Goal: Task Accomplishment & Management: Use online tool/utility

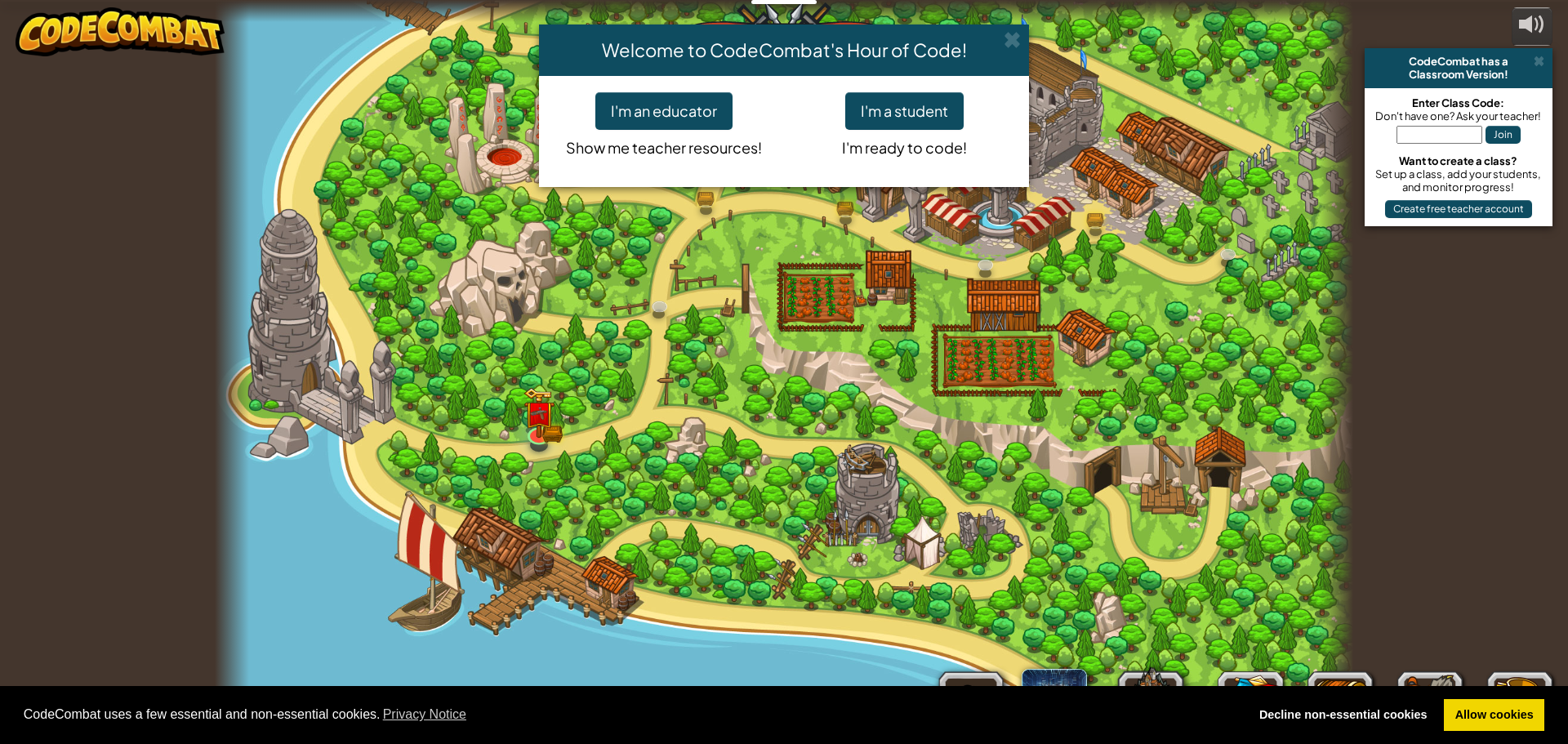
click at [832, 304] on div "Welcome to CodeCombat's Hour of Code! I'm an educator Show me teacher resources…" at bounding box center [784, 372] width 1568 height 744
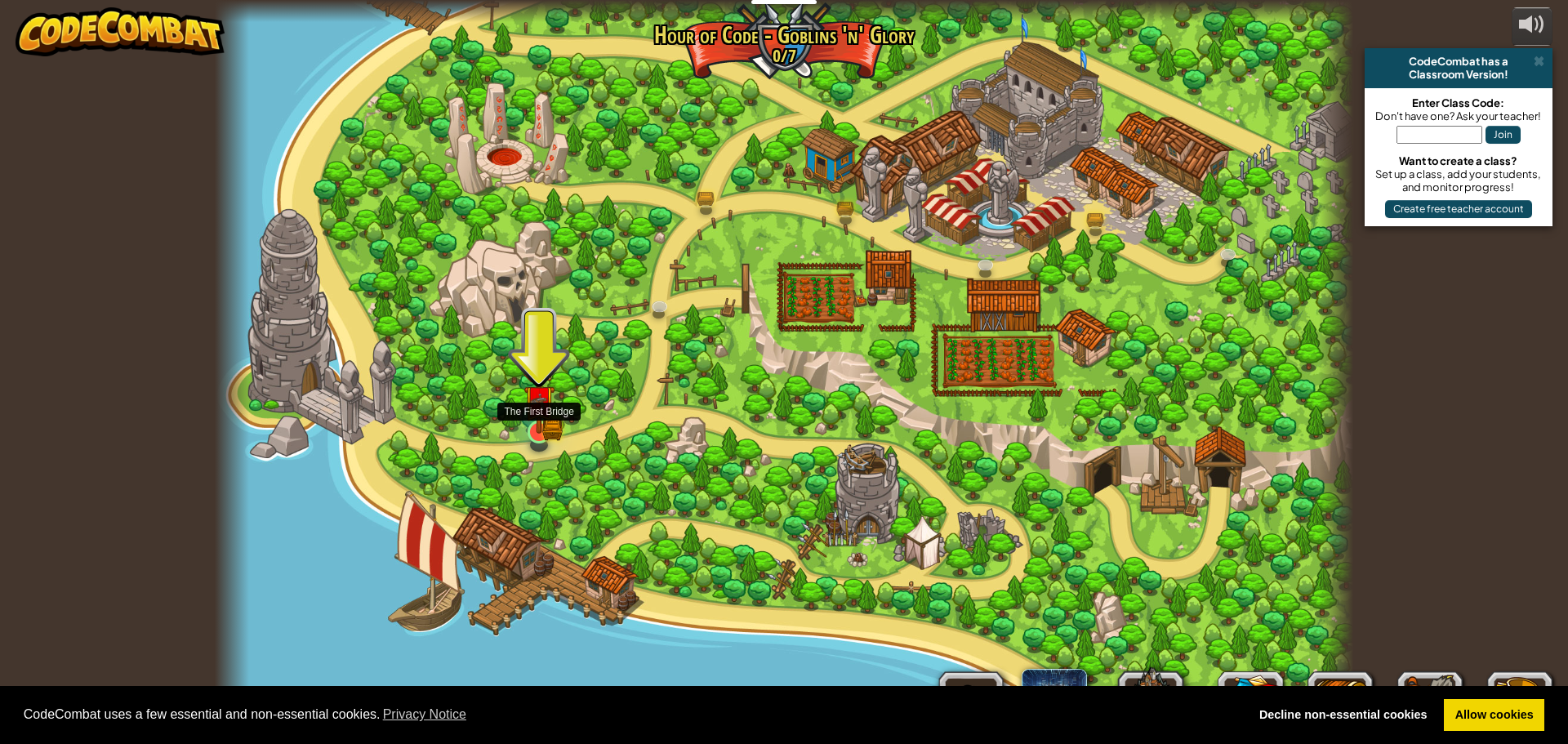
click at [541, 408] on img at bounding box center [539, 402] width 18 height 18
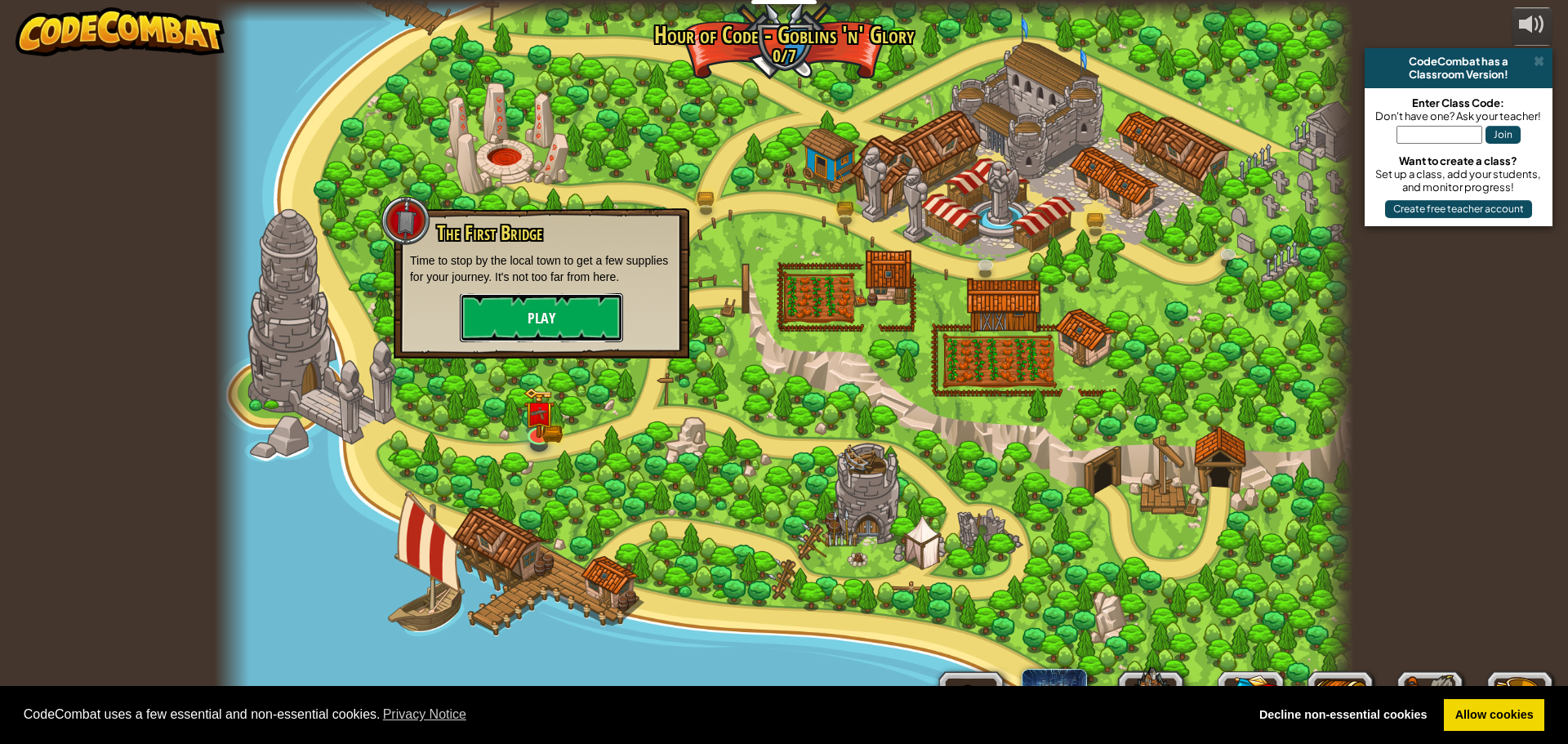
click at [524, 305] on button "Play" at bounding box center [541, 317] width 163 height 49
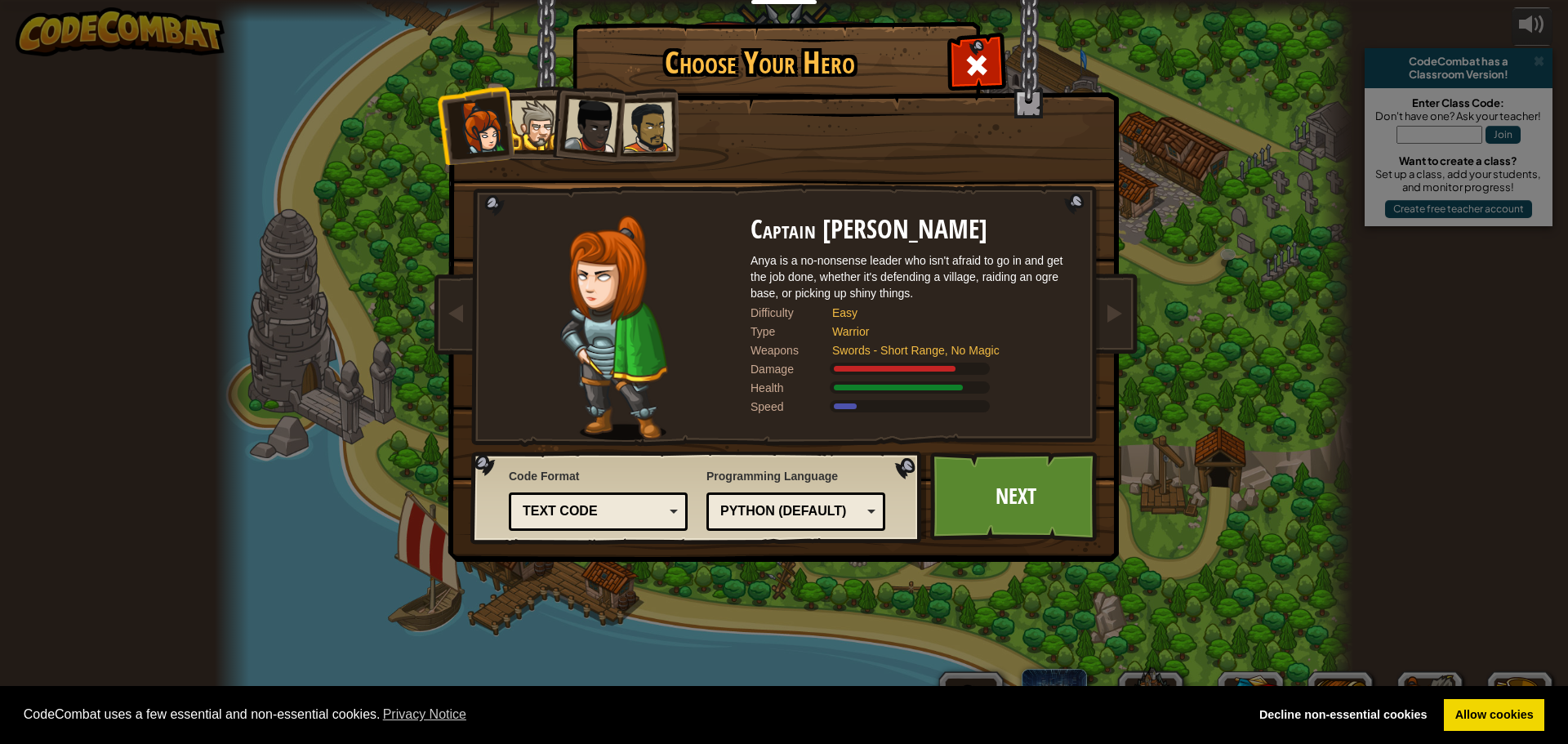
click at [520, 129] on div at bounding box center [536, 125] width 50 height 50
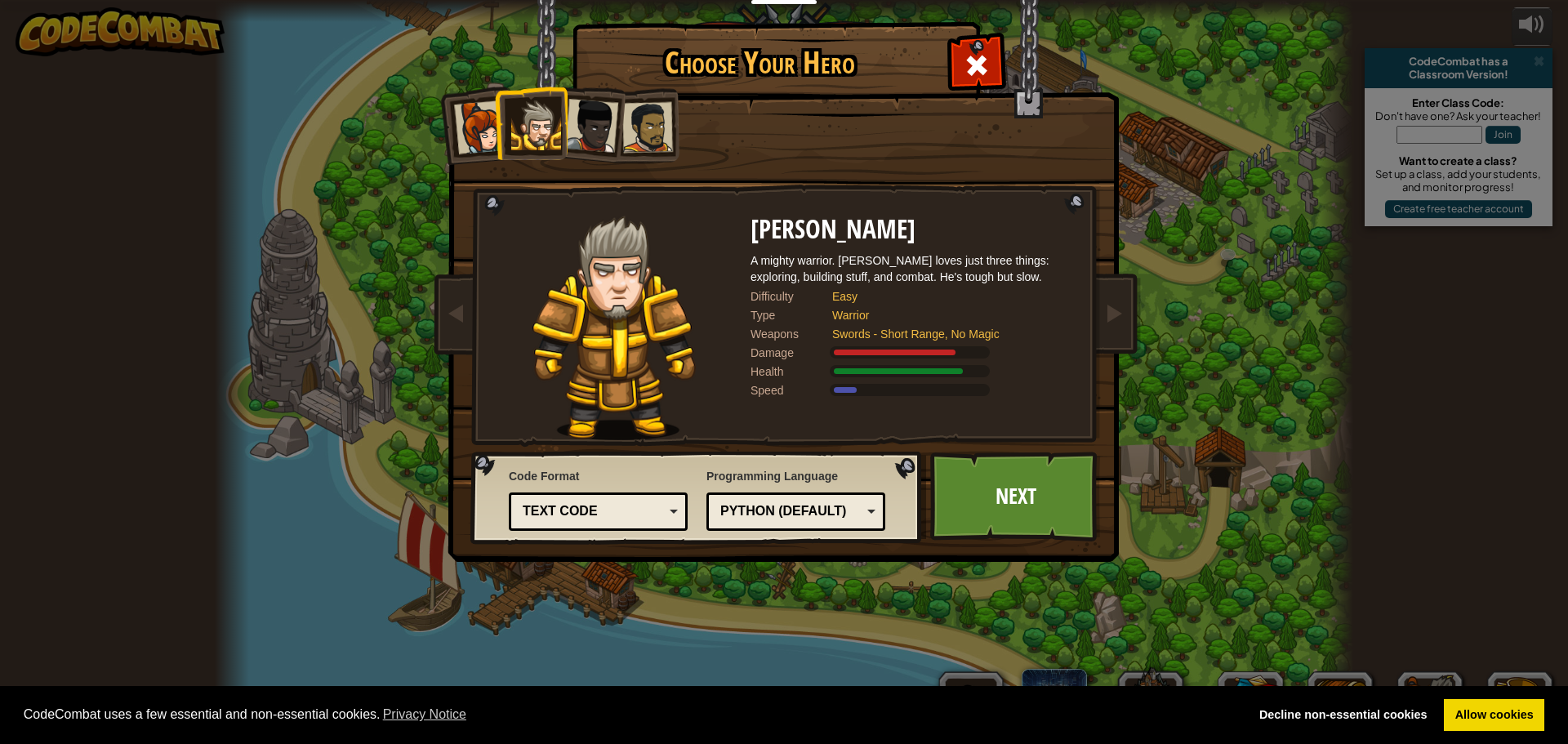
click at [582, 127] on div at bounding box center [591, 125] width 54 height 54
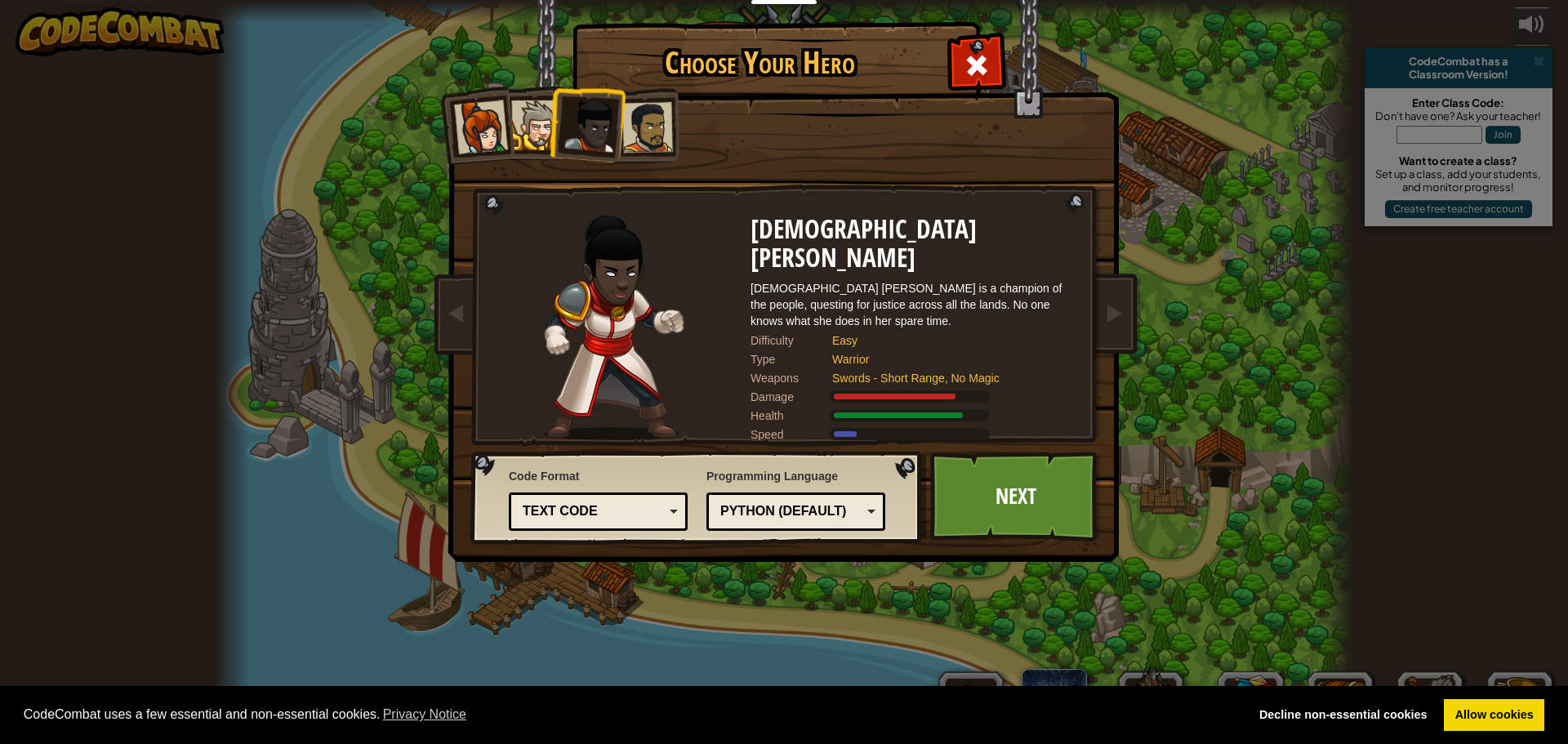
click at [642, 122] on div at bounding box center [647, 127] width 50 height 50
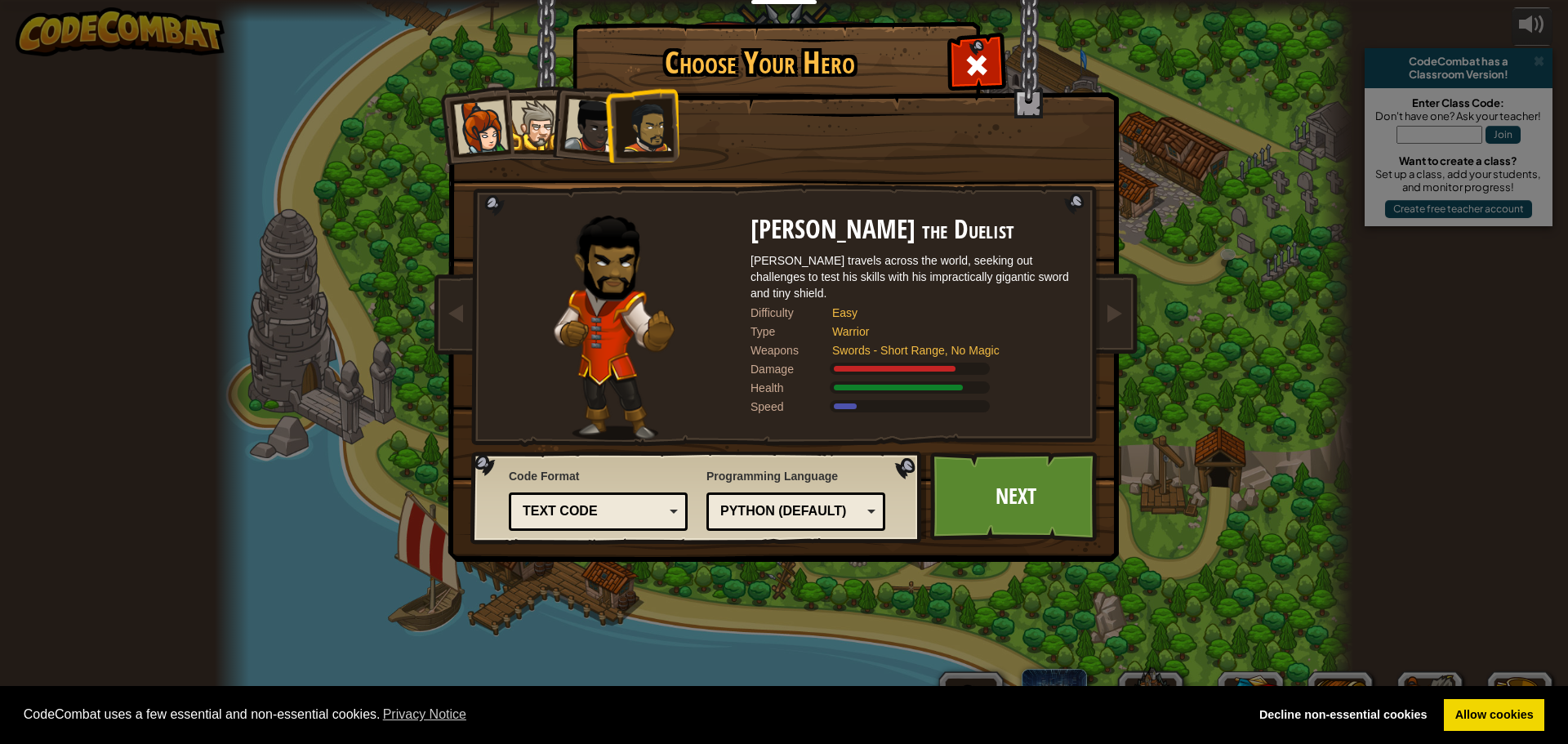
click at [529, 139] on div at bounding box center [536, 125] width 50 height 50
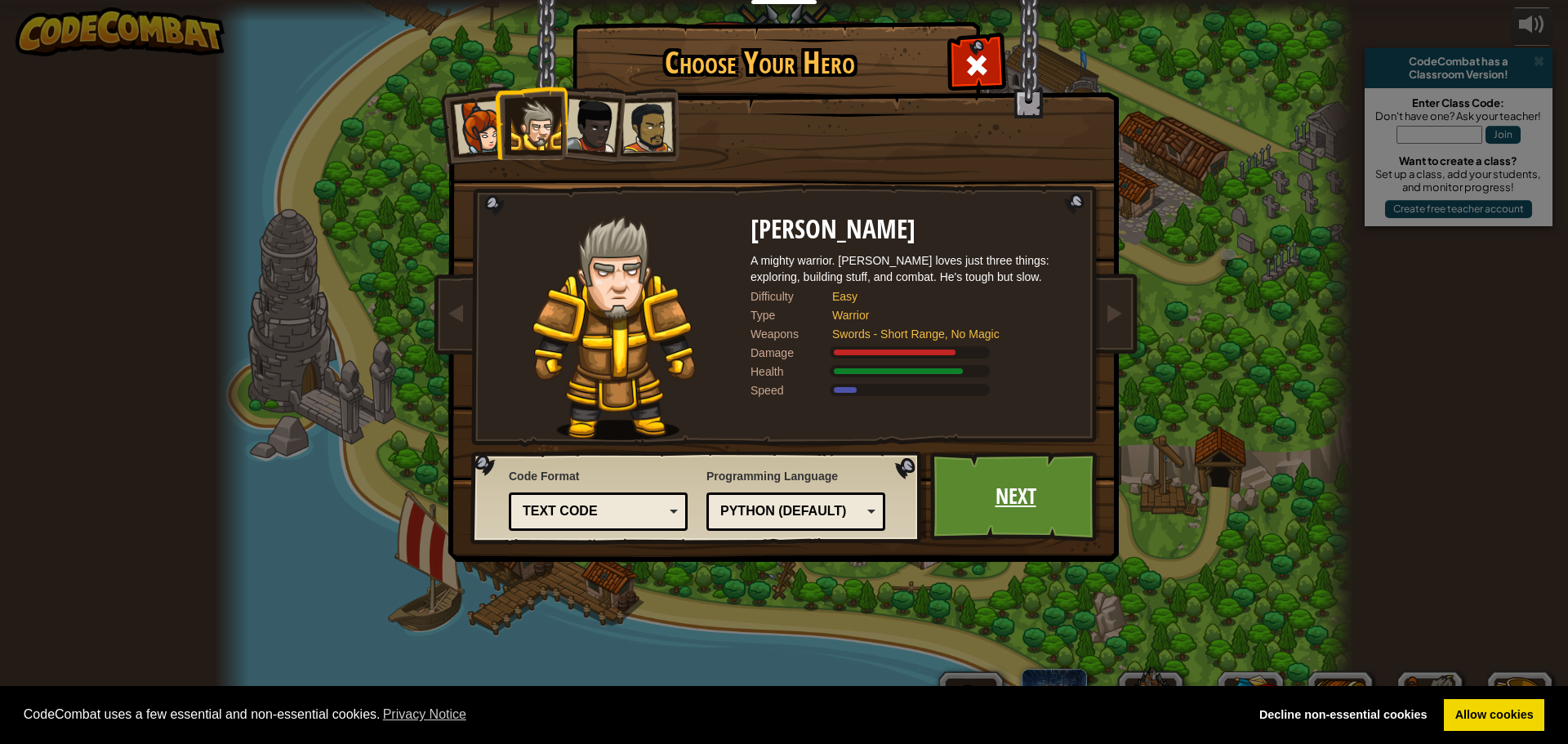
click at [1016, 482] on link "Next" at bounding box center [1015, 497] width 170 height 90
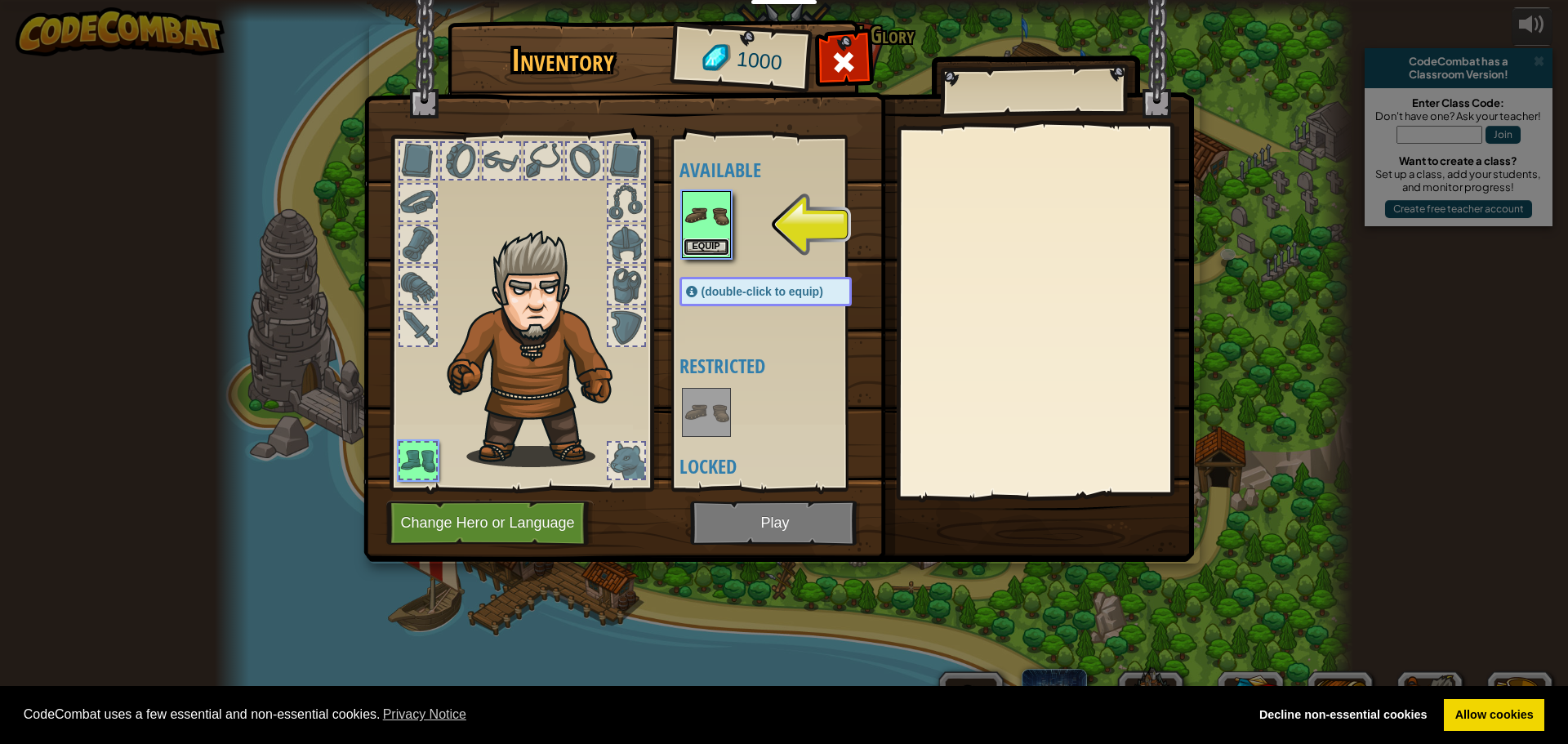
click at [704, 242] on button "Equip" at bounding box center [706, 247] width 46 height 17
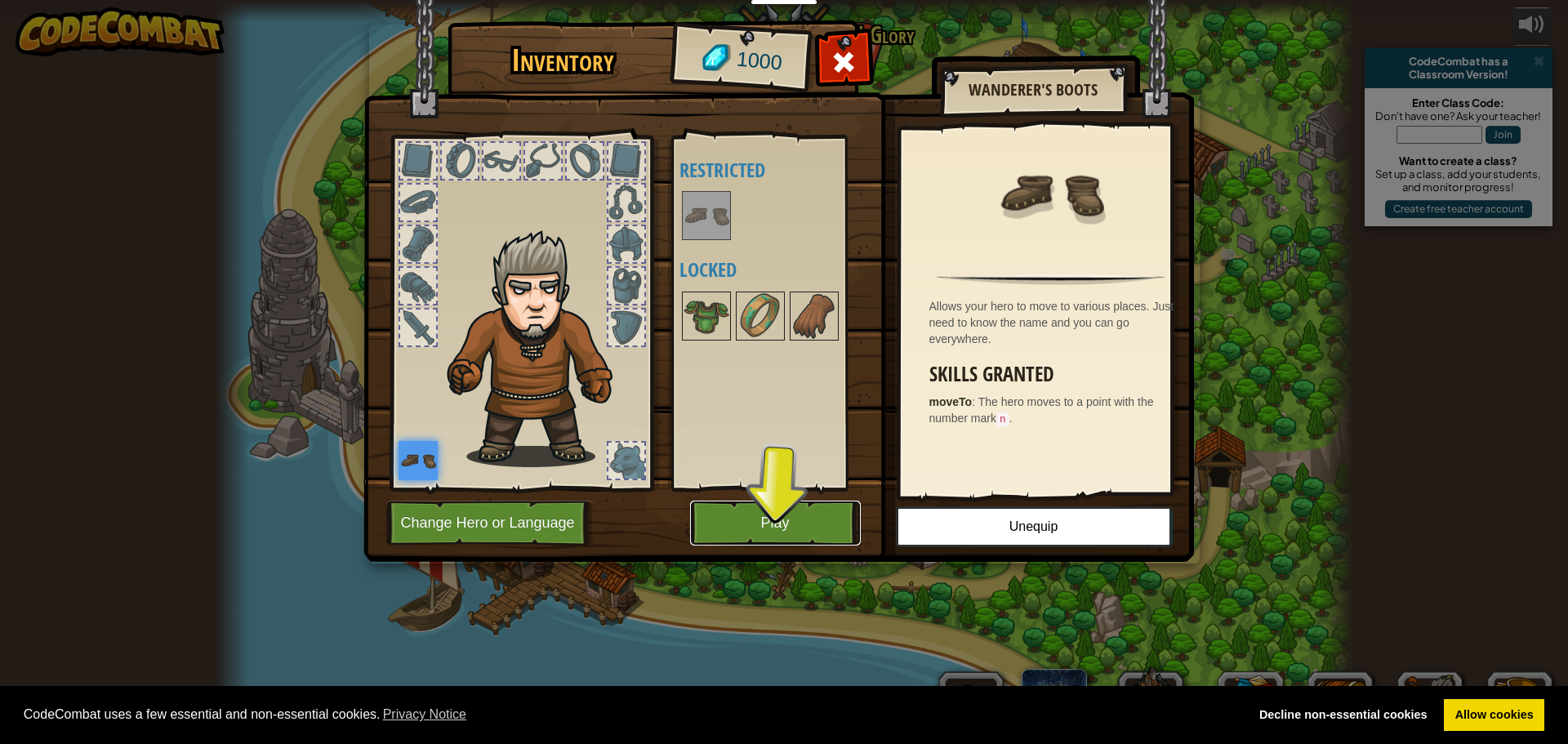
click at [760, 507] on button "Play" at bounding box center [775, 523] width 170 height 45
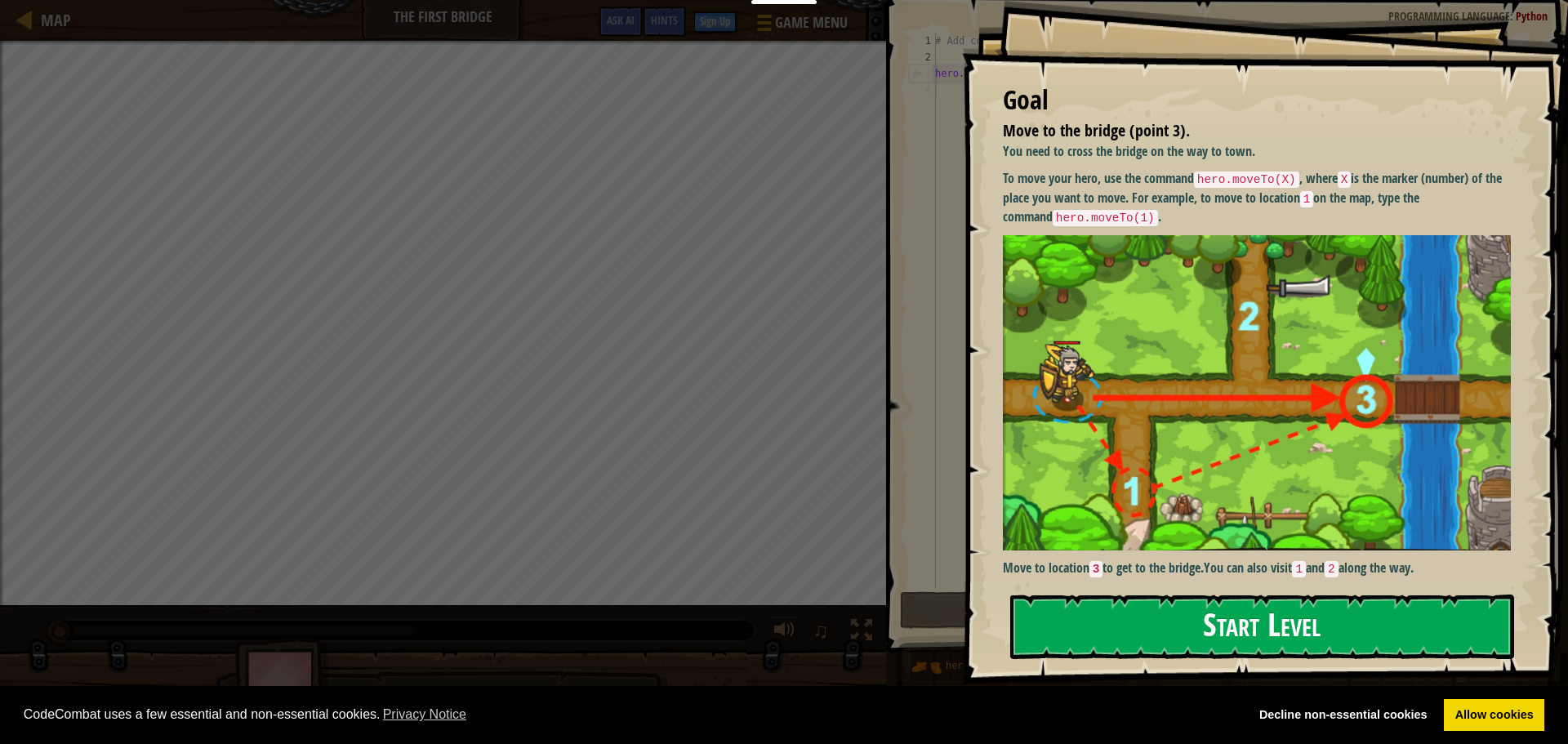
click at [1177, 601] on button "Start Level" at bounding box center [1262, 627] width 504 height 65
